Goal: Task Accomplishment & Management: Use online tool/utility

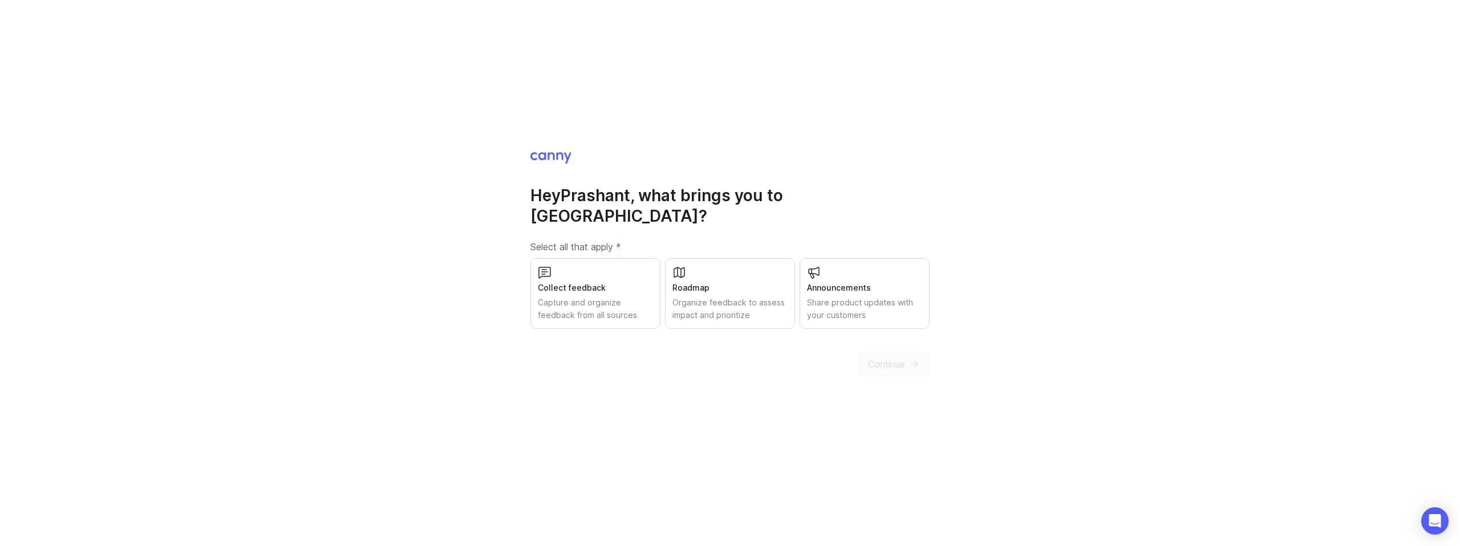
click at [602, 282] on div "Collect feedback" at bounding box center [595, 288] width 115 height 13
click at [902, 360] on span "Continue" at bounding box center [886, 365] width 37 height 14
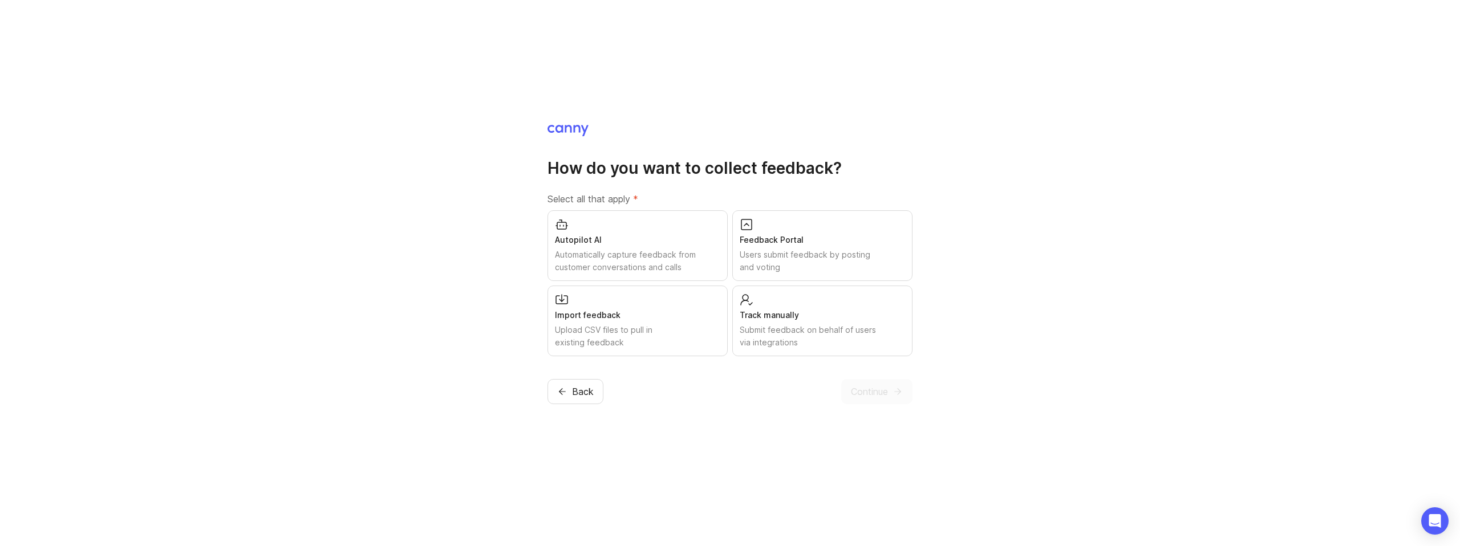
click at [576, 396] on span "Back" at bounding box center [583, 392] width 22 height 14
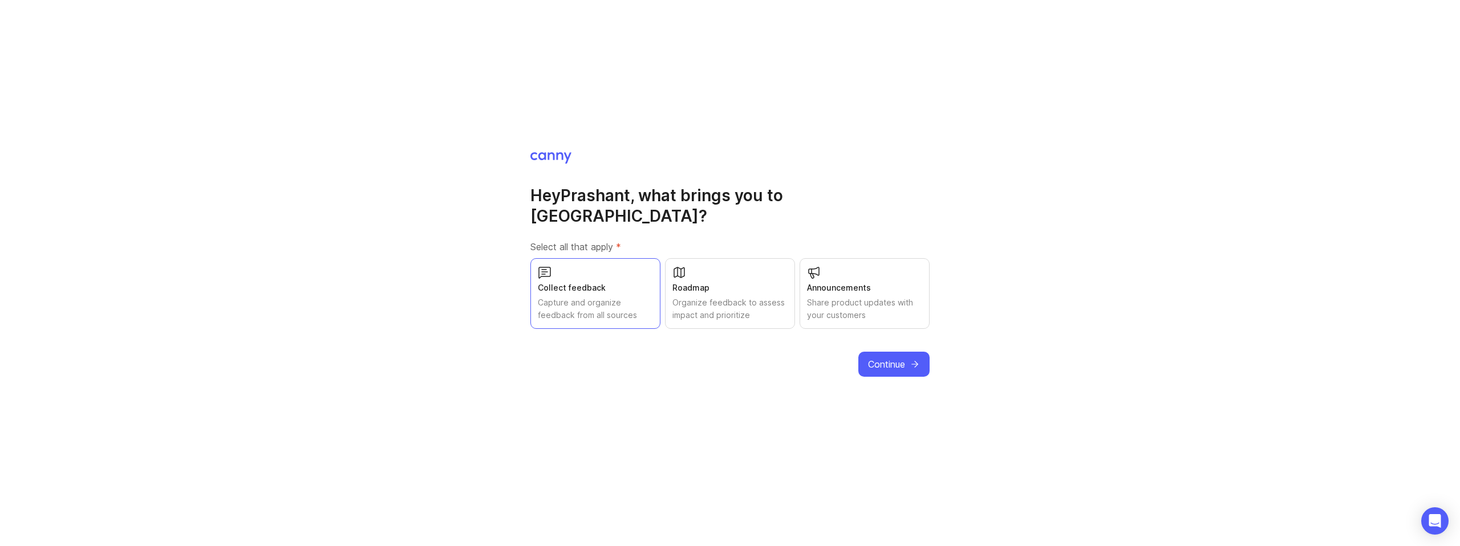
click at [883, 363] on button "Continue" at bounding box center [893, 364] width 71 height 25
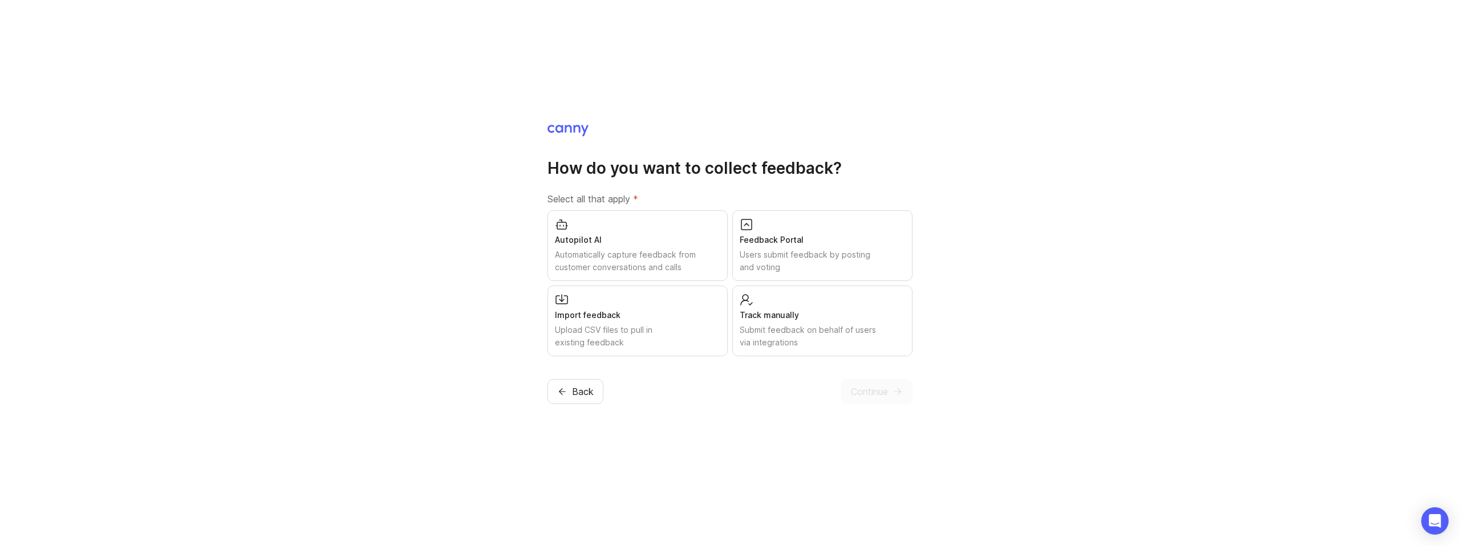
click at [584, 336] on div "Upload CSV files to pull in existing feedback" at bounding box center [637, 336] width 165 height 25
click at [877, 392] on span "Continue" at bounding box center [869, 392] width 37 height 14
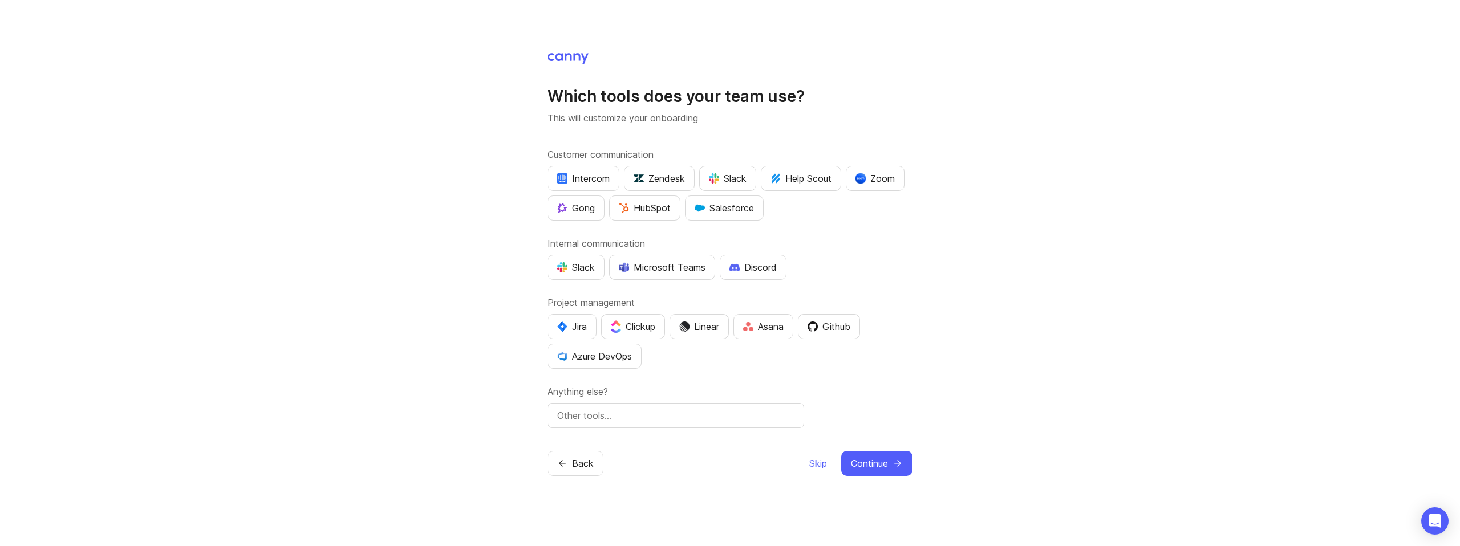
click at [818, 465] on span "Skip" at bounding box center [818, 464] width 18 height 14
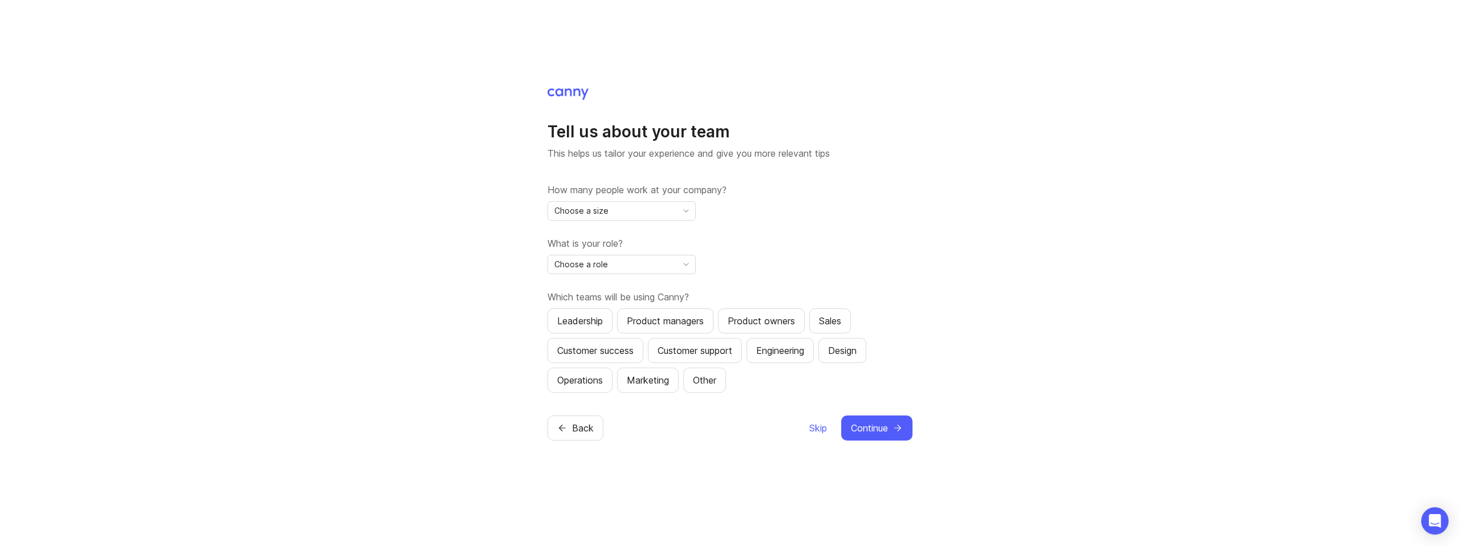
click at [814, 428] on span "Skip" at bounding box center [818, 428] width 18 height 14
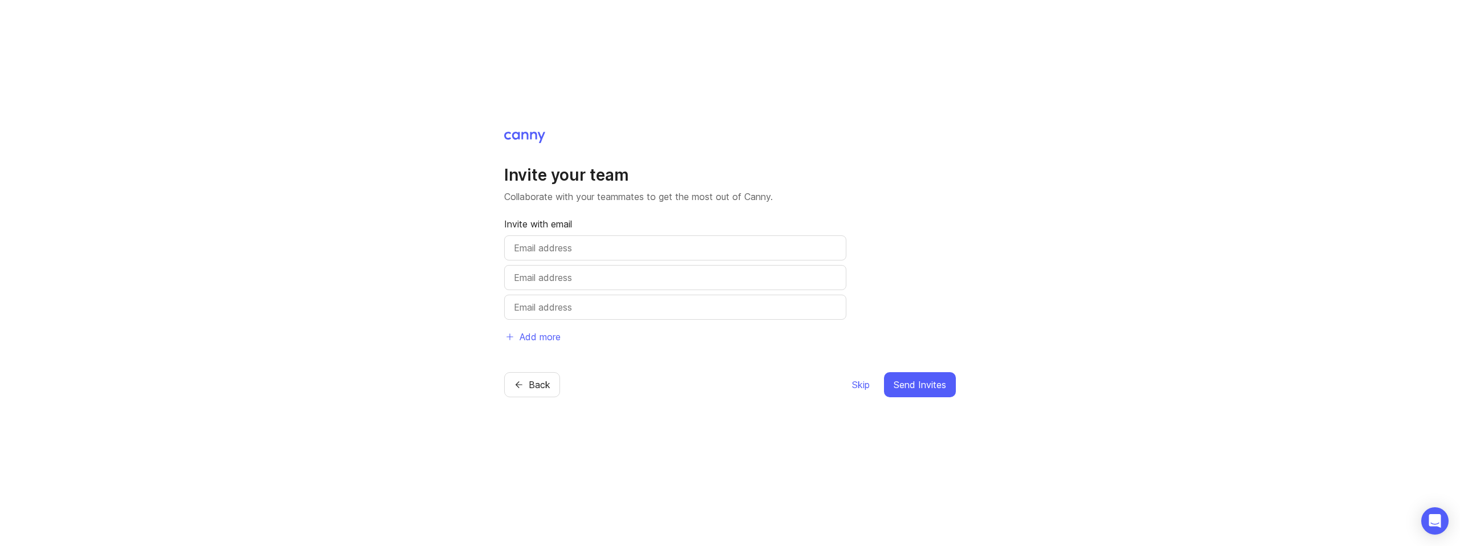
click at [856, 387] on span "Skip" at bounding box center [861, 385] width 18 height 14
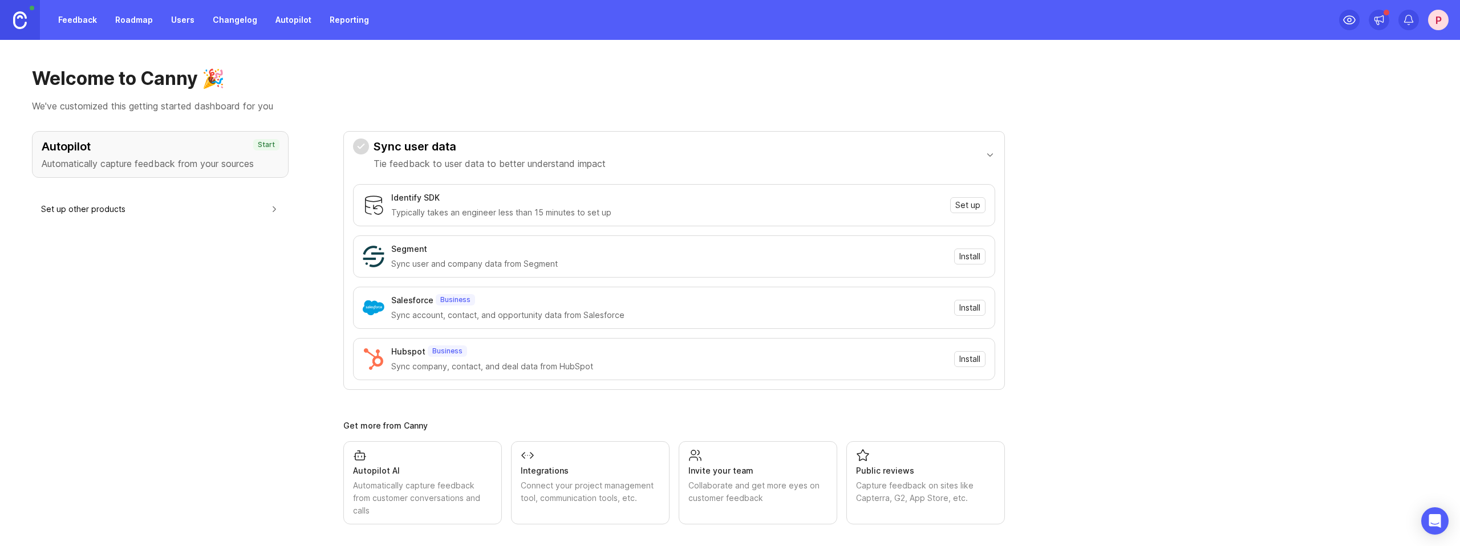
click at [1455, 19] on div "Feedback Roadmap Users Changelog Autopilot Reporting P" at bounding box center [730, 20] width 1460 height 40
click at [1441, 21] on div "P" at bounding box center [1438, 20] width 21 height 21
click at [1376, 171] on p "Logout" at bounding box center [1377, 166] width 27 height 11
